Goal: Task Accomplishment & Management: Manage account settings

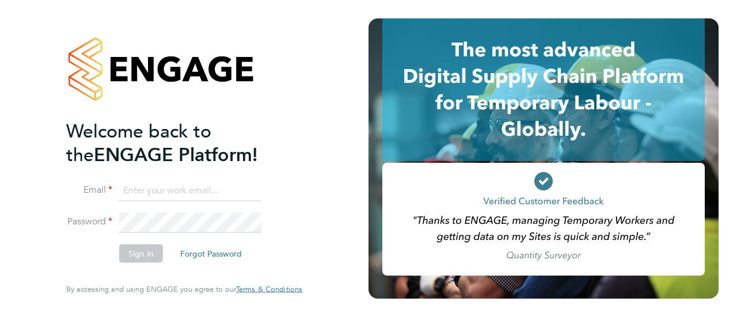
type input "Richard.patterson@wates.co.uk"
click at [146, 255] on button "Sign In" at bounding box center [141, 254] width 44 height 18
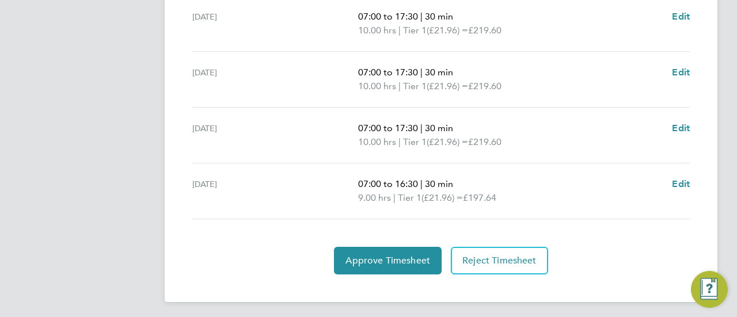
scroll to position [522, 0]
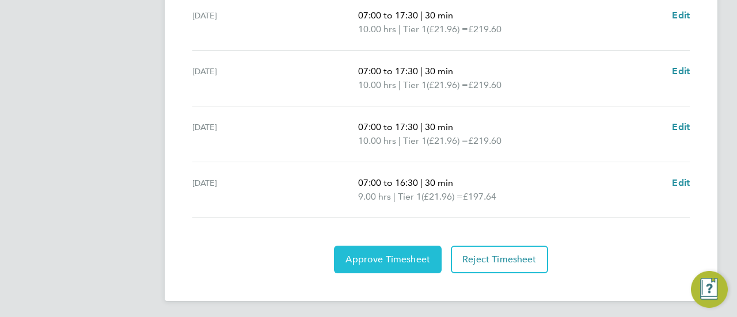
click at [409, 249] on button "Approve Timesheet" at bounding box center [388, 260] width 108 height 28
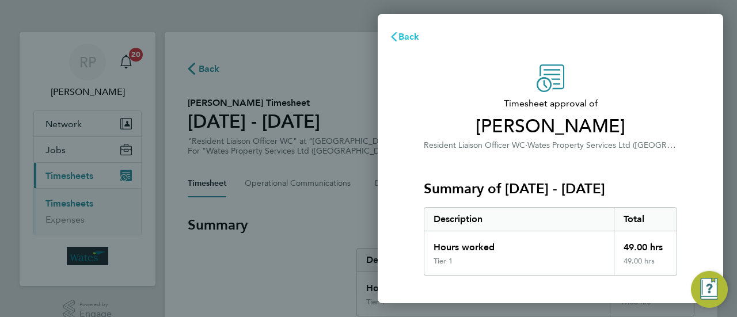
click at [412, 41] on span "Back" at bounding box center [409, 36] width 21 height 11
